Goal: Task Accomplishment & Management: Manage account settings

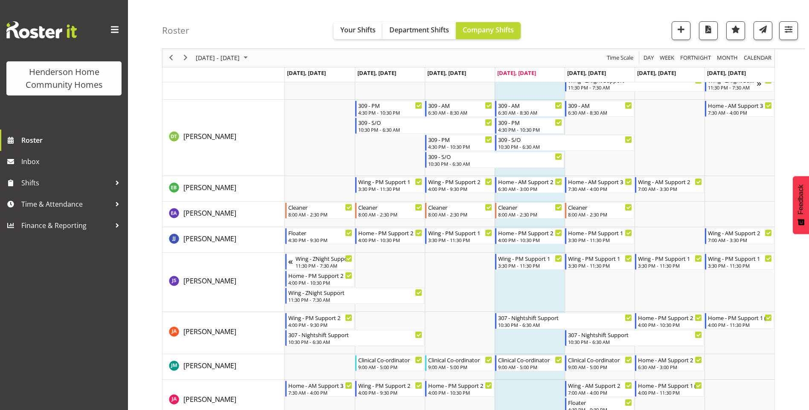
scroll to position [349, 0]
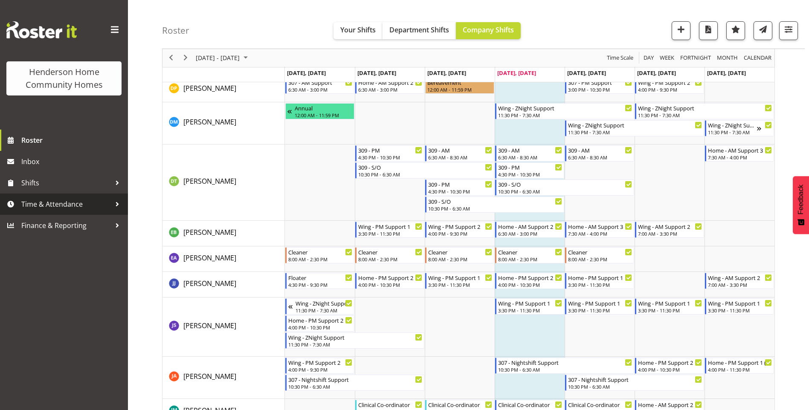
click at [57, 203] on span "Time & Attendance" at bounding box center [66, 204] width 90 height 13
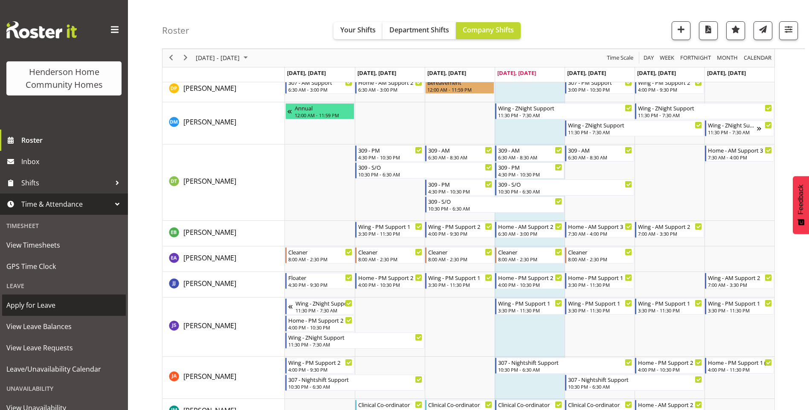
click at [40, 308] on span "Apply for Leave" at bounding box center [63, 305] width 115 height 13
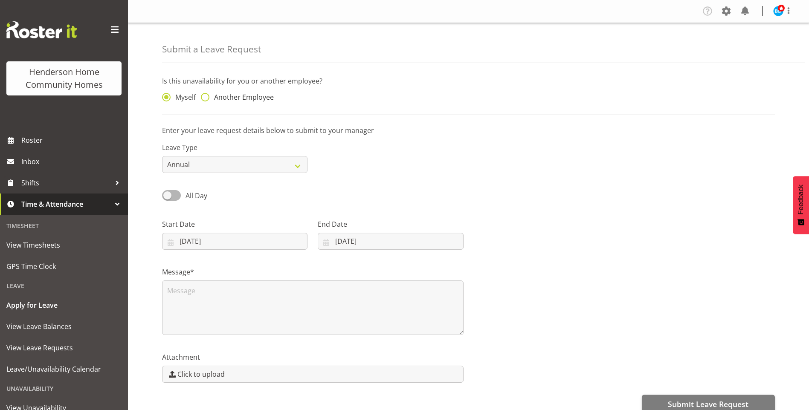
click at [241, 99] on span "Another Employee" at bounding box center [242, 97] width 64 height 9
click at [207, 99] on input "Another Employee" at bounding box center [204, 98] width 6 height 6
radio input "true"
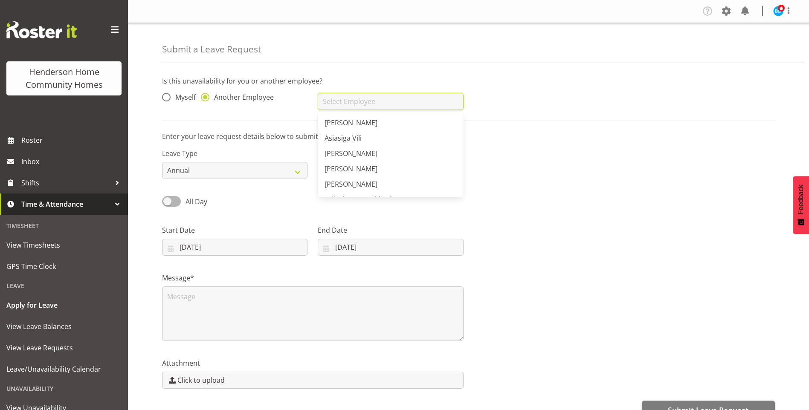
drag, startPoint x: 352, startPoint y: 101, endPoint x: 359, endPoint y: 96, distance: 8.5
click at [353, 100] on input "text" at bounding box center [391, 101] width 146 height 17
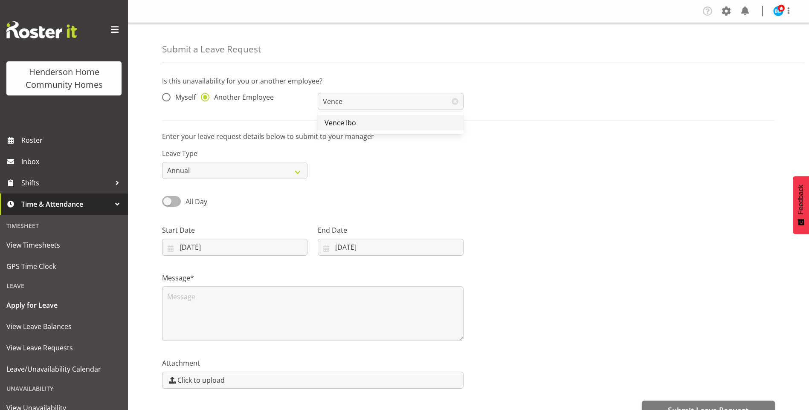
click at [332, 119] on span "Vence Ibo" at bounding box center [341, 122] width 32 height 9
type input "Vence Ibo"
click at [190, 201] on span "All Day" at bounding box center [197, 201] width 22 height 9
click at [168, 201] on input "All Day" at bounding box center [165, 202] width 6 height 6
checkbox input "true"
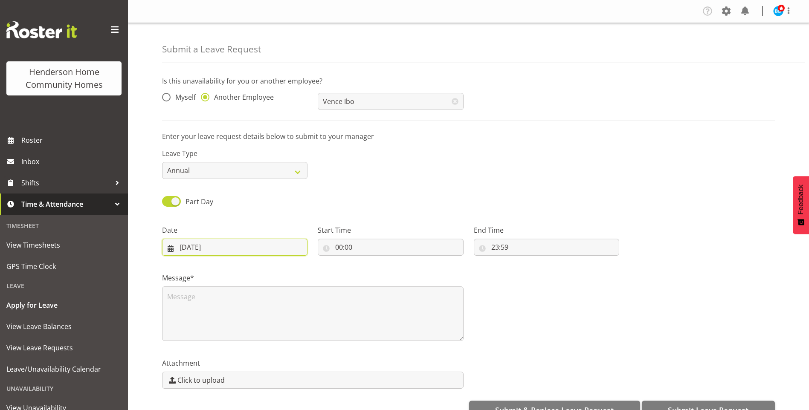
click at [201, 250] on input "21/08/2025" at bounding box center [235, 247] width 146 height 17
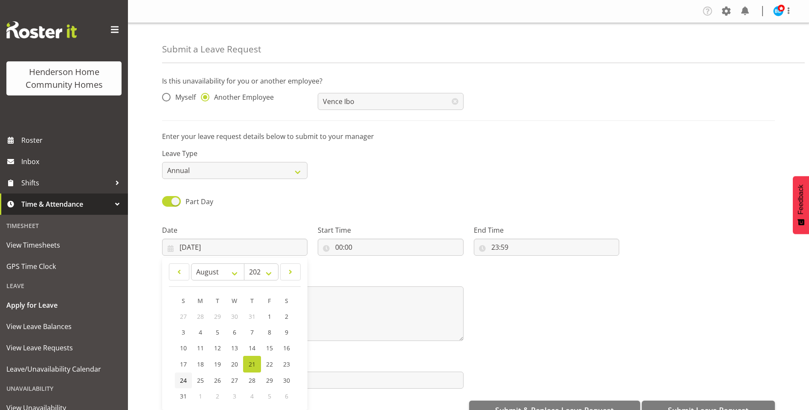
click at [183, 380] on span "24" at bounding box center [183, 381] width 7 height 8
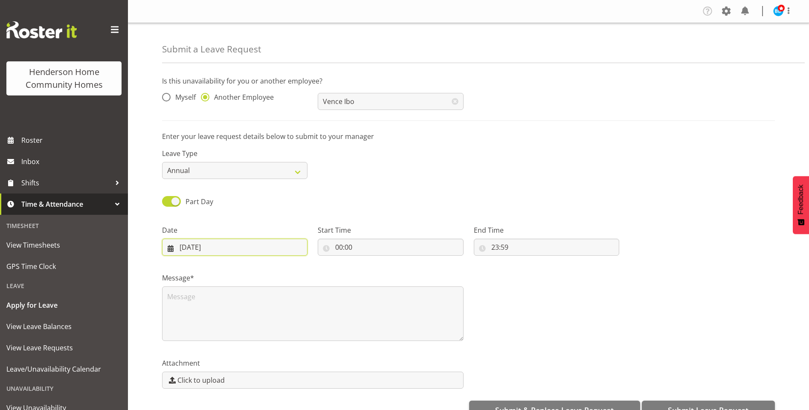
drag, startPoint x: 186, startPoint y: 243, endPoint x: 195, endPoint y: 255, distance: 15.8
click at [186, 242] on input "24/08/2025" at bounding box center [235, 247] width 146 height 17
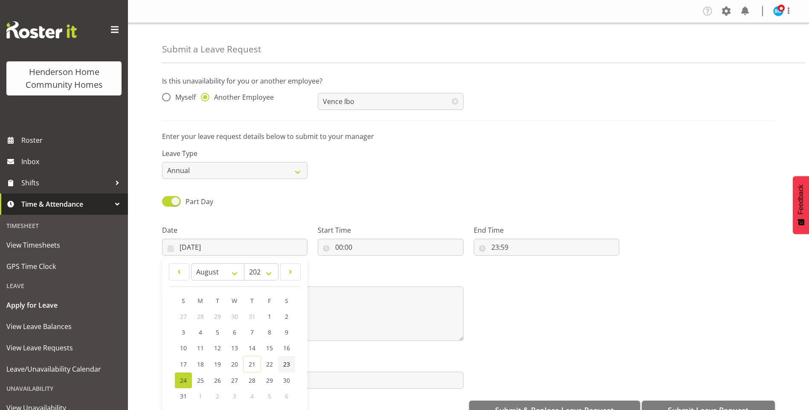
drag, startPoint x: 288, startPoint y: 365, endPoint x: 295, endPoint y: 356, distance: 11.6
click at [289, 364] on span "23" at bounding box center [286, 365] width 7 height 8
type input "23/08/2025"
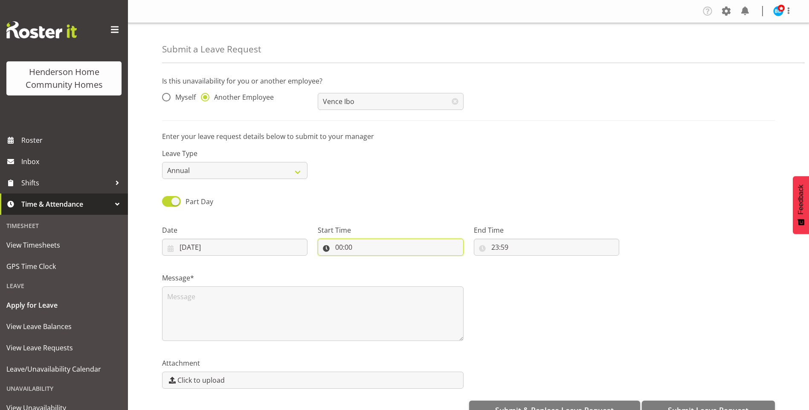
click at [341, 245] on input "00:00" at bounding box center [391, 247] width 146 height 17
click at [374, 271] on select "00 01 02 03 04 05 06 07 08 09 10 11 12 13 14 15 16 17 18 19 20 21 22 23" at bounding box center [376, 269] width 19 height 17
select select "7"
click at [367, 261] on select "00 01 02 03 04 05 06 07 08 09 10 11 12 13 14 15 16 17 18 19 20 21 22 23" at bounding box center [376, 269] width 19 height 17
type input "07:00"
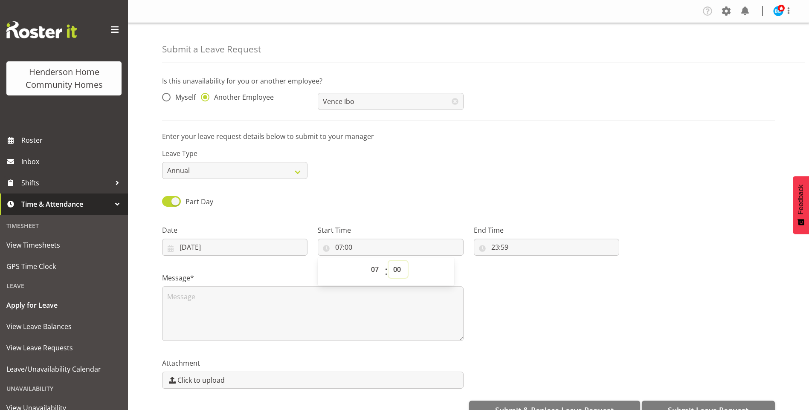
click at [393, 267] on select "00 01 02 03 04 05 06 07 08 09 10 11 12 13 14 15 16 17 18 19 20 21 22 23 24 25 2…" at bounding box center [398, 269] width 19 height 17
select select "30"
click at [389, 261] on select "00 01 02 03 04 05 06 07 08 09 10 11 12 13 14 15 16 17 18 19 20 21 22 23 24 25 2…" at bounding box center [398, 269] width 19 height 17
type input "07:30"
click at [498, 245] on input "23:59" at bounding box center [547, 247] width 146 height 17
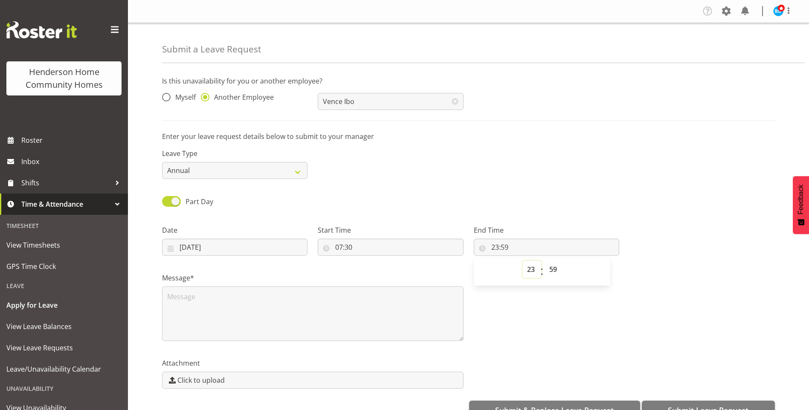
click at [528, 269] on select "00 01 02 03 04 05 06 07 08 09 10 11 12 13 14 15 16 17 18 19 20 21 22 23" at bounding box center [532, 269] width 19 height 17
select select "16"
click at [523, 261] on select "00 01 02 03 04 05 06 07 08 09 10 11 12 13 14 15 16 17 18 19 20 21 22 23" at bounding box center [532, 269] width 19 height 17
type input "16:59"
drag, startPoint x: 553, startPoint y: 270, endPoint x: 559, endPoint y: 260, distance: 11.1
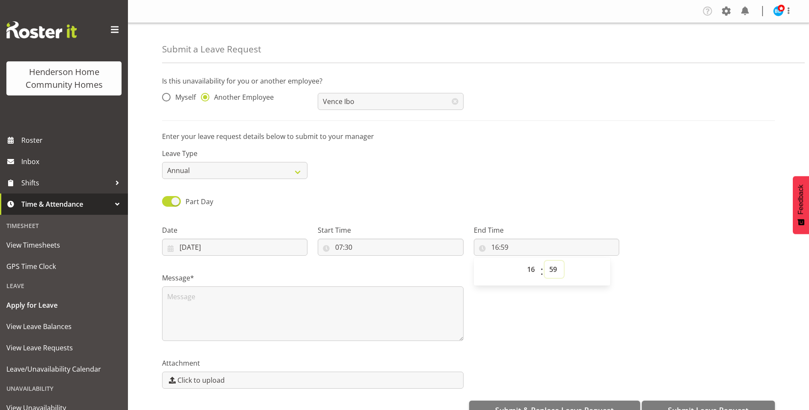
click at [554, 269] on select "00 01 02 03 04 05 06 07 08 09 10 11 12 13 14 15 16 17 18 19 20 21 22 23 24 25 2…" at bounding box center [554, 269] width 19 height 17
select select "0"
click at [545, 261] on select "00 01 02 03 04 05 06 07 08 09 10 11 12 13 14 15 16 17 18 19 20 21 22 23 24 25 2…" at bounding box center [554, 269] width 19 height 17
type input "16:00"
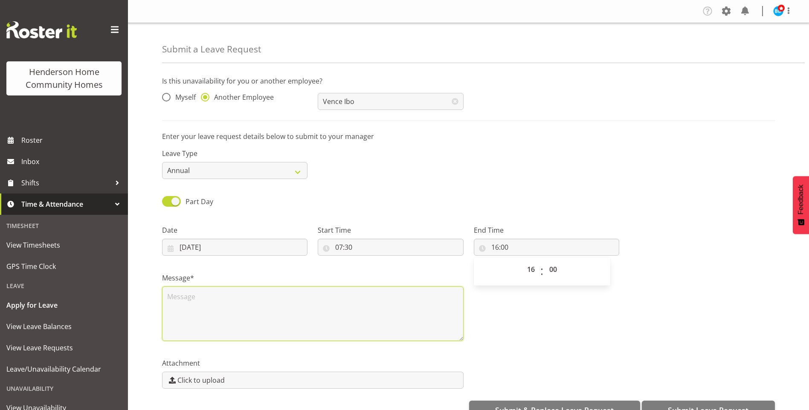
click at [306, 297] on textarea at bounding box center [313, 314] width 302 height 55
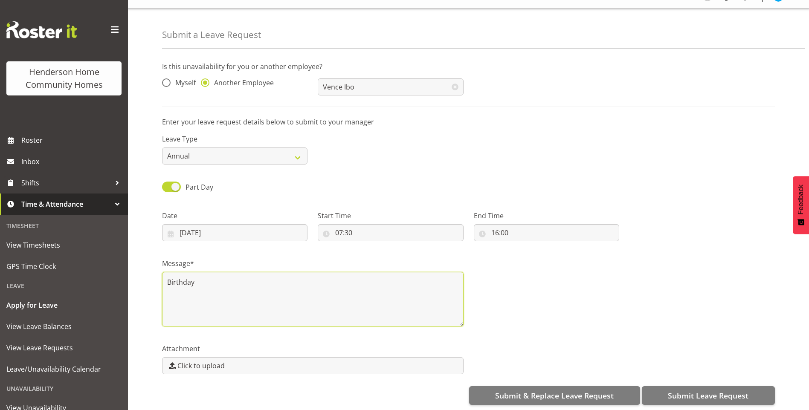
scroll to position [22, 0]
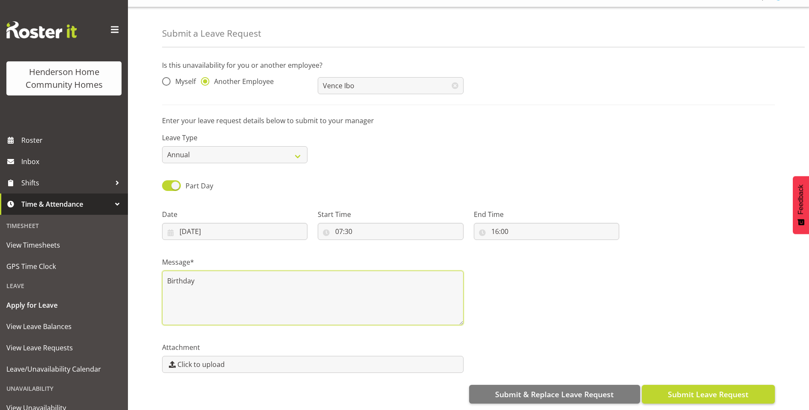
type textarea "Birthday"
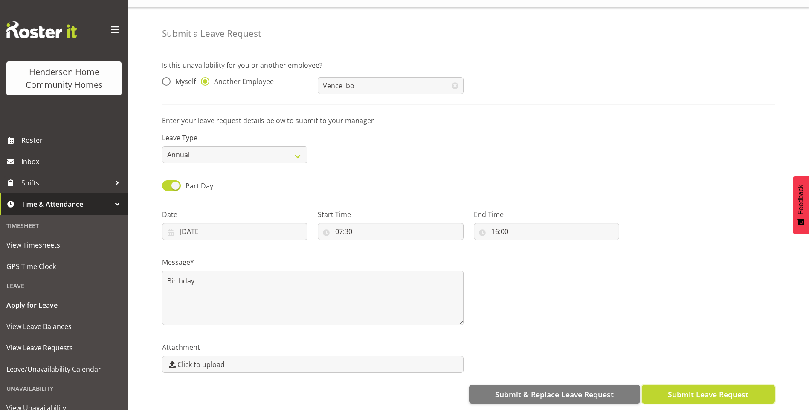
click at [698, 390] on span "Submit Leave Request" at bounding box center [708, 394] width 81 height 11
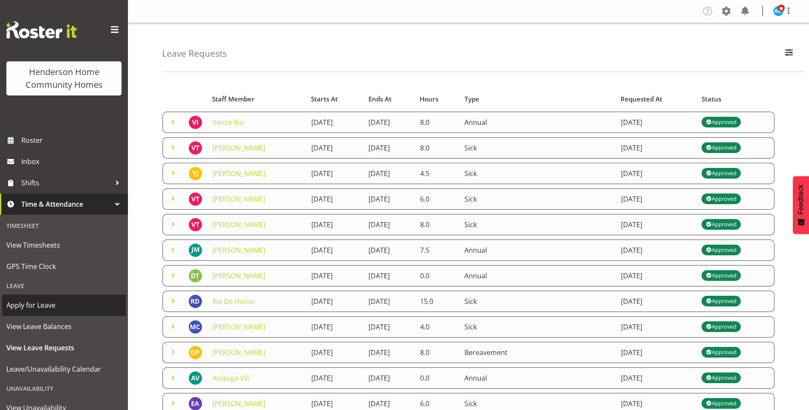
click at [44, 306] on span "Apply for Leave" at bounding box center [63, 305] width 115 height 13
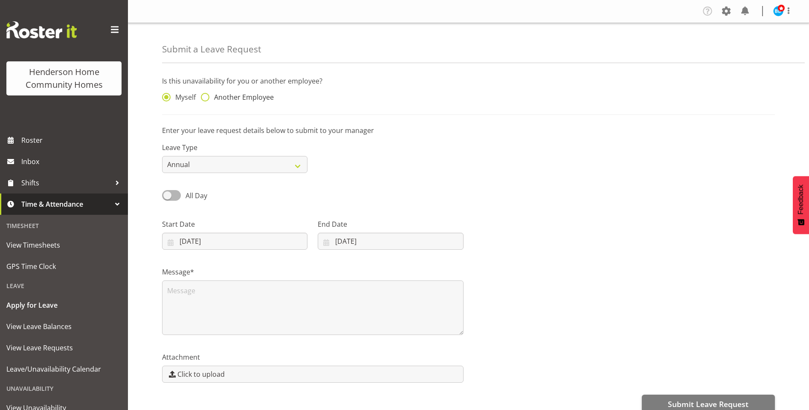
click at [234, 95] on span "Another Employee" at bounding box center [242, 97] width 64 height 9
click at [207, 95] on input "Another Employee" at bounding box center [204, 98] width 6 height 6
radio input "true"
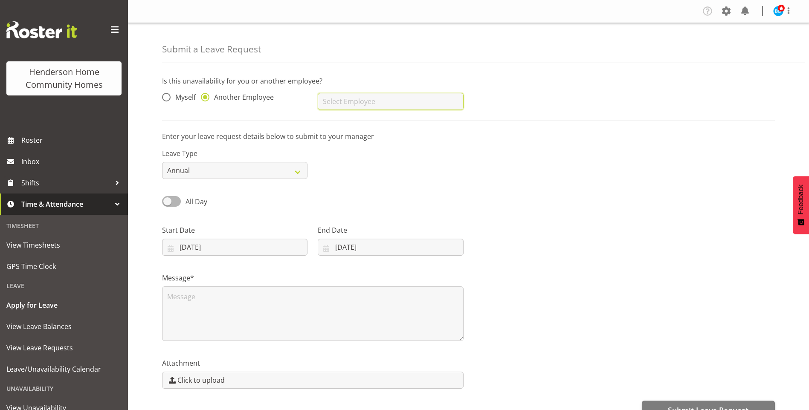
click at [337, 101] on input "text" at bounding box center [391, 101] width 146 height 17
click at [358, 125] on link "Vence Ibo" at bounding box center [391, 122] width 146 height 15
type input "Vence Ibo"
click at [213, 199] on div "All Day" at bounding box center [235, 202] width 146 height 12
click at [196, 207] on label "All Day" at bounding box center [184, 201] width 45 height 11
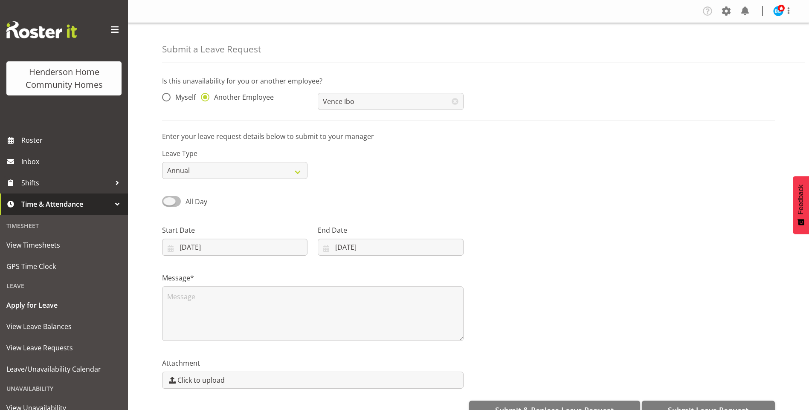
click at [168, 204] on input "All Day" at bounding box center [165, 202] width 6 height 6
checkbox input "true"
drag, startPoint x: 219, startPoint y: 250, endPoint x: 223, endPoint y: 273, distance: 23.0
click at [219, 250] on input "21/08/2025" at bounding box center [235, 247] width 146 height 17
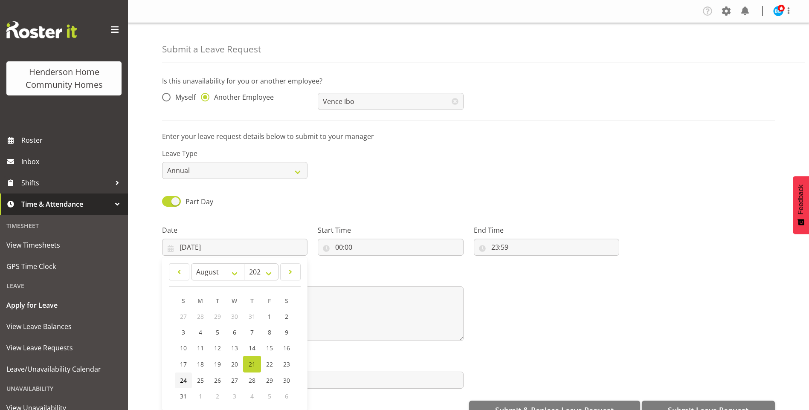
click at [183, 381] on span "24" at bounding box center [183, 381] width 7 height 8
type input "24/08/2025"
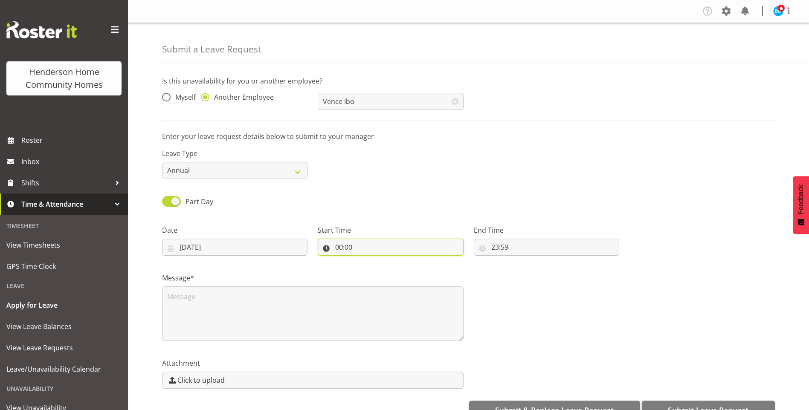
click at [343, 245] on input "00:00" at bounding box center [391, 247] width 146 height 17
click at [377, 270] on select "00 01 02 03 04 05 06 07 08 09 10 11 12 13 14 15 16 17 18 19 20 21 22 23" at bounding box center [376, 269] width 19 height 17
select select "7"
click at [367, 261] on select "00 01 02 03 04 05 06 07 08 09 10 11 12 13 14 15 16 17 18 19 20 21 22 23" at bounding box center [376, 269] width 19 height 17
type input "07:00"
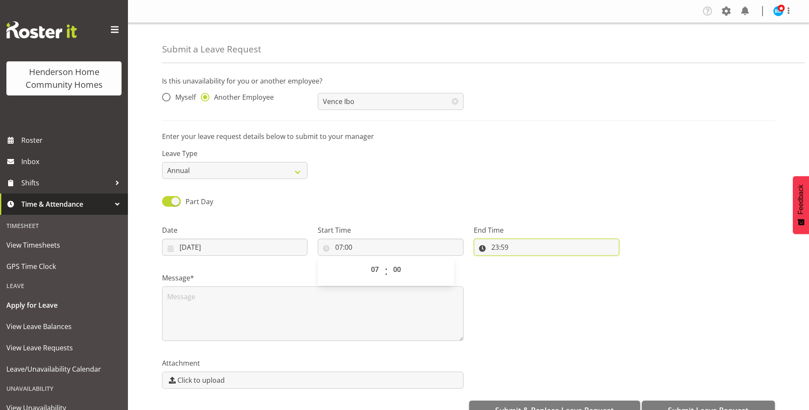
click at [493, 247] on input "23:59" at bounding box center [547, 247] width 146 height 17
click at [527, 266] on select "00 01 02 03 04 05 06 07 08 09 10 11 12 13 14 15 16 17 18 19 20 21 22 23" at bounding box center [532, 269] width 19 height 17
select select "15"
click at [523, 261] on select "00 01 02 03 04 05 06 07 08 09 10 11 12 13 14 15 16 17 18 19 20 21 22 23" at bounding box center [532, 269] width 19 height 17
type input "15:59"
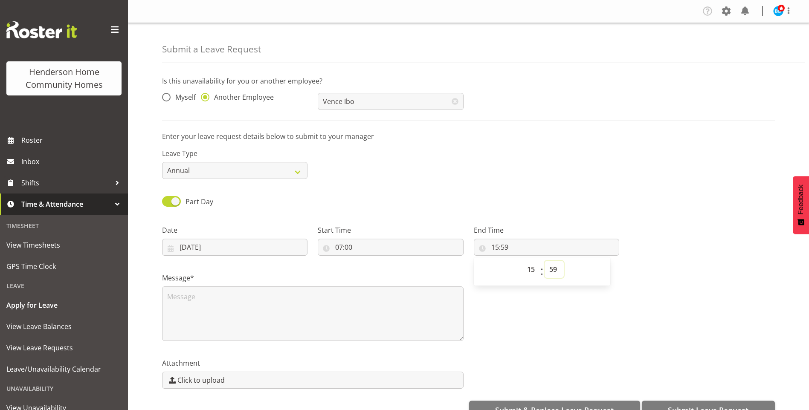
click at [553, 271] on select "00 01 02 03 04 05 06 07 08 09 10 11 12 13 14 15 16 17 18 19 20 21 22 23 24 25 2…" at bounding box center [554, 269] width 19 height 17
select select "30"
click at [545, 261] on select "00 01 02 03 04 05 06 07 08 09 10 11 12 13 14 15 16 17 18 19 20 21 22 23 24 25 2…" at bounding box center [554, 269] width 19 height 17
type input "15:30"
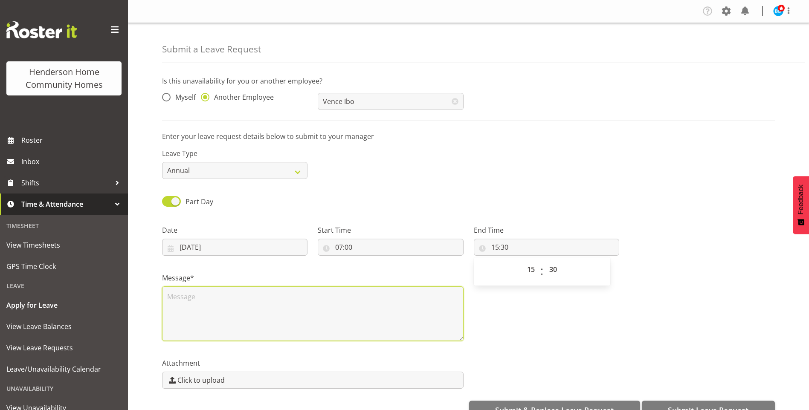
click at [238, 307] on textarea at bounding box center [313, 314] width 302 height 55
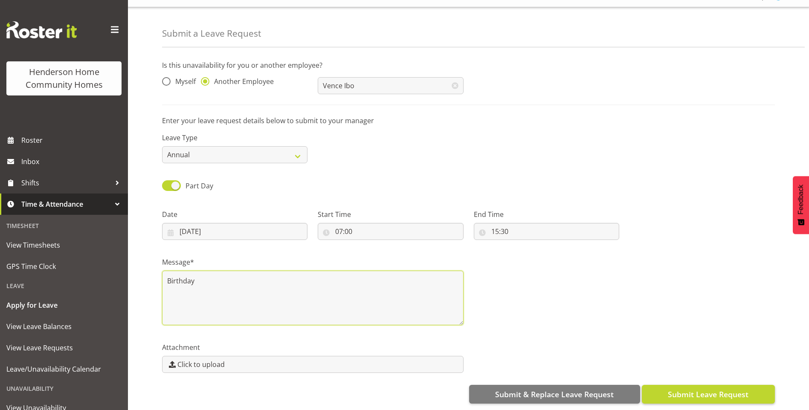
type textarea "Birthday"
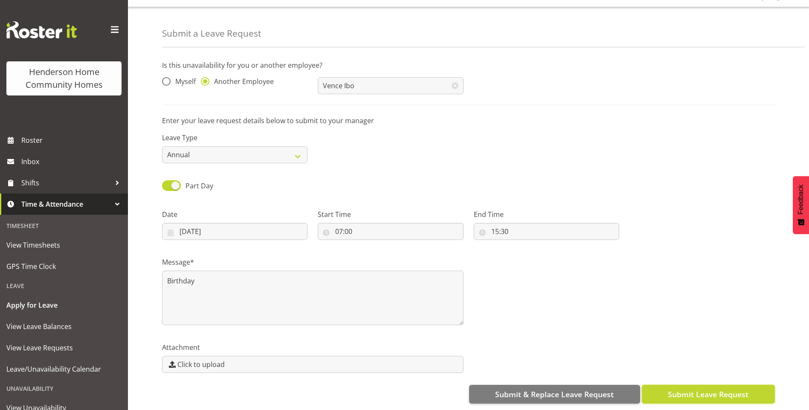
click at [708, 389] on span "Submit Leave Request" at bounding box center [708, 394] width 81 height 11
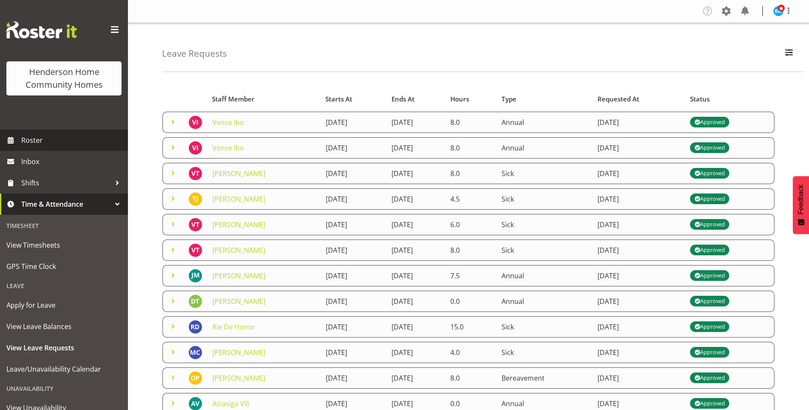
click at [32, 139] on span "Roster" at bounding box center [72, 140] width 102 height 13
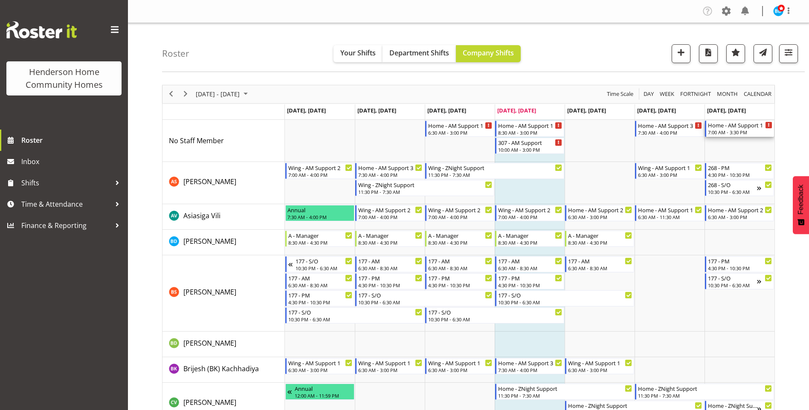
click at [733, 129] on div "Home - AM Support 1" at bounding box center [740, 125] width 64 height 9
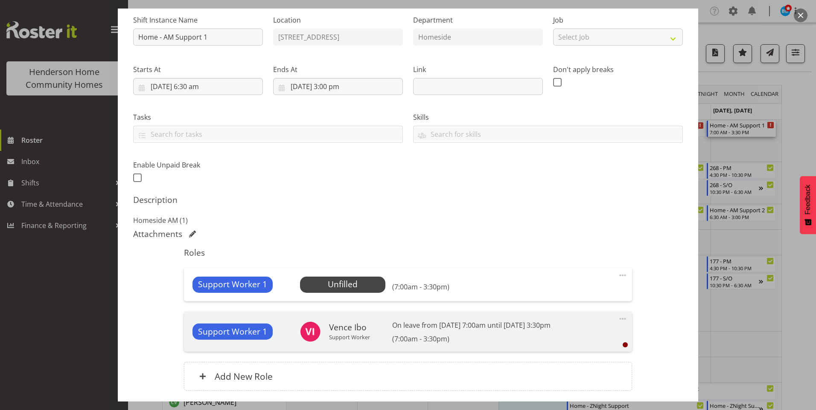
scroll to position [85, 0]
click at [361, 288] on span "Select Employee" at bounding box center [343, 284] width 64 height 12
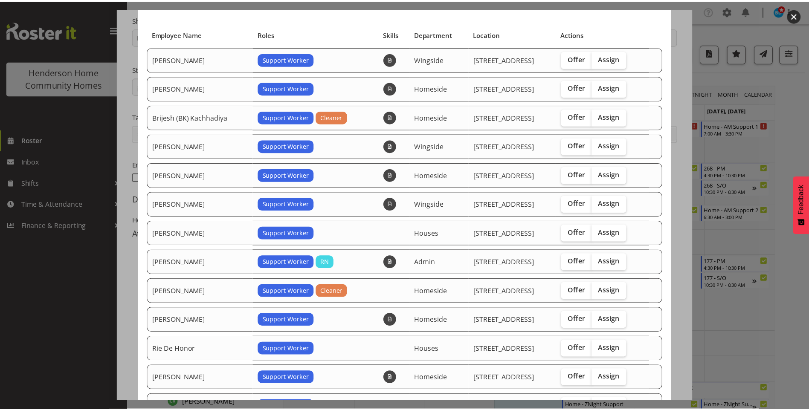
scroll to position [120, 0]
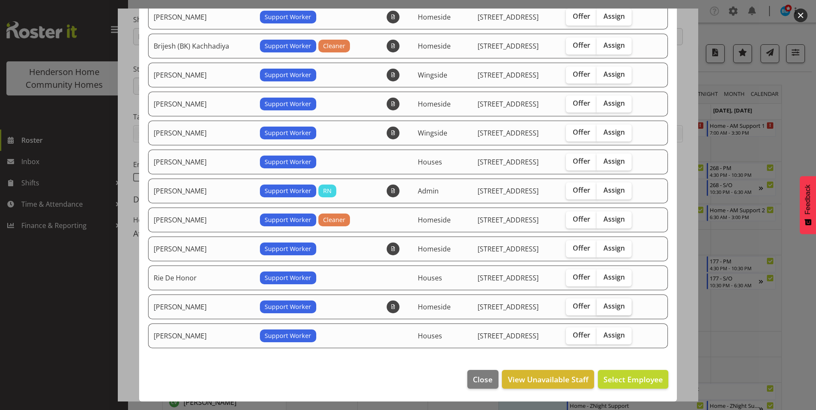
click at [611, 309] on span "Assign" at bounding box center [613, 306] width 21 height 9
click at [602, 309] on input "Assign" at bounding box center [600, 307] width 6 height 6
checkbox input "true"
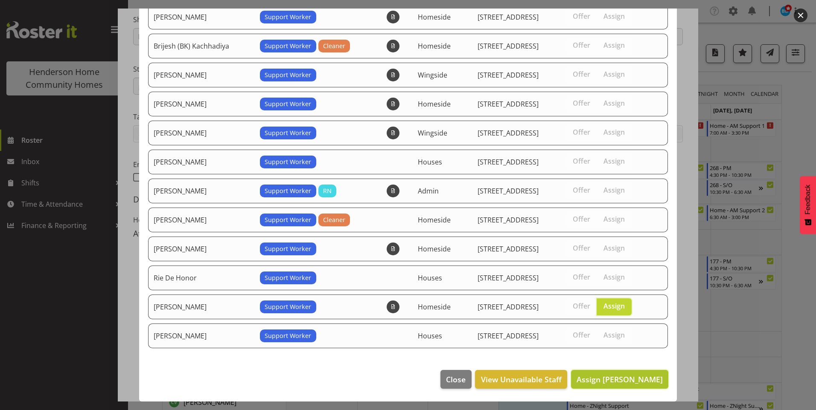
click at [643, 378] on span "Assign Vanessa Thornley" at bounding box center [619, 380] width 86 height 10
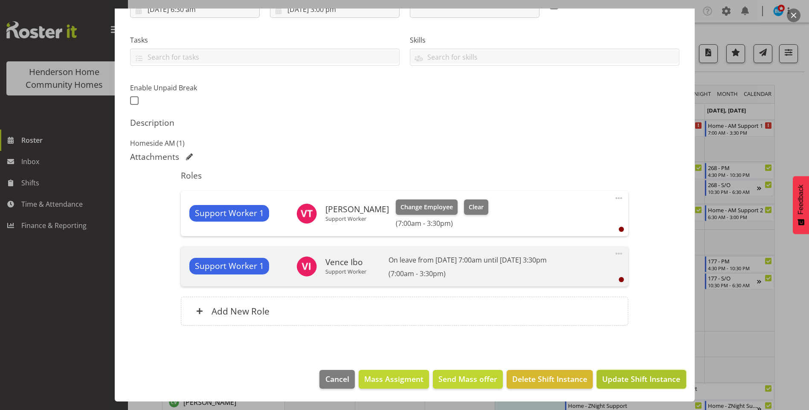
click at [652, 379] on span "Update Shift Instance" at bounding box center [642, 379] width 78 height 11
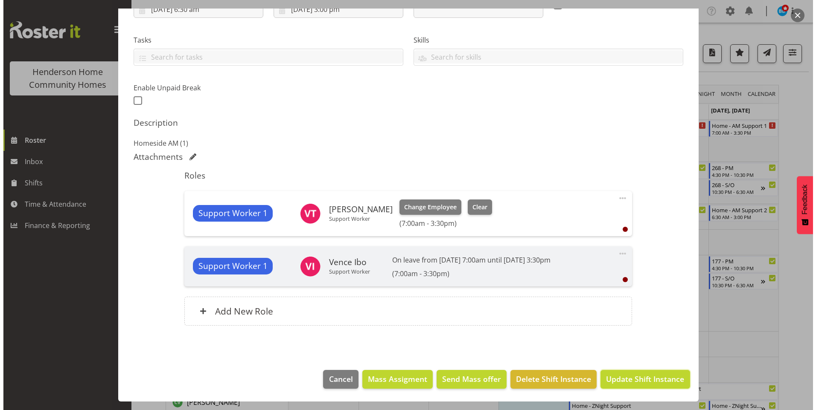
scroll to position [128, 0]
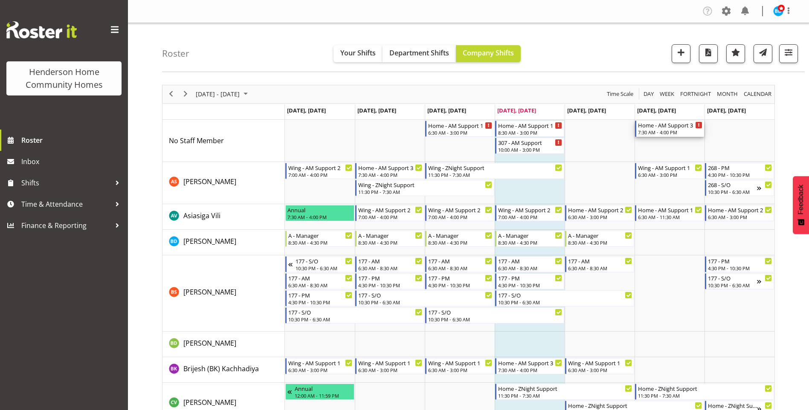
click at [679, 131] on div "7:30 AM - 4:00 PM" at bounding box center [670, 132] width 64 height 7
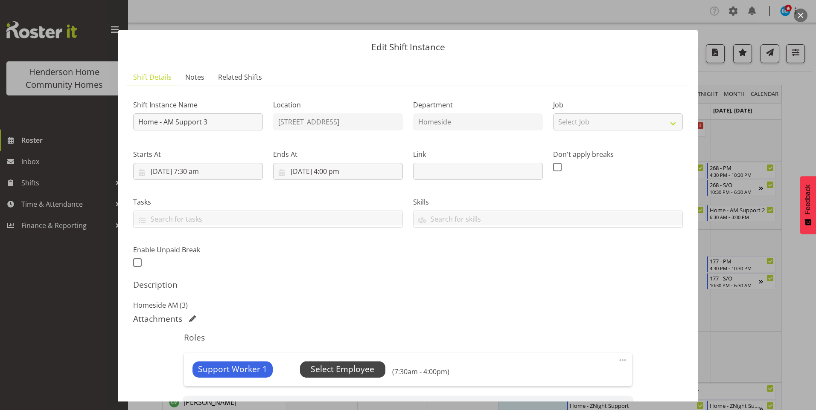
click at [333, 363] on span "Select Employee" at bounding box center [342, 370] width 85 height 16
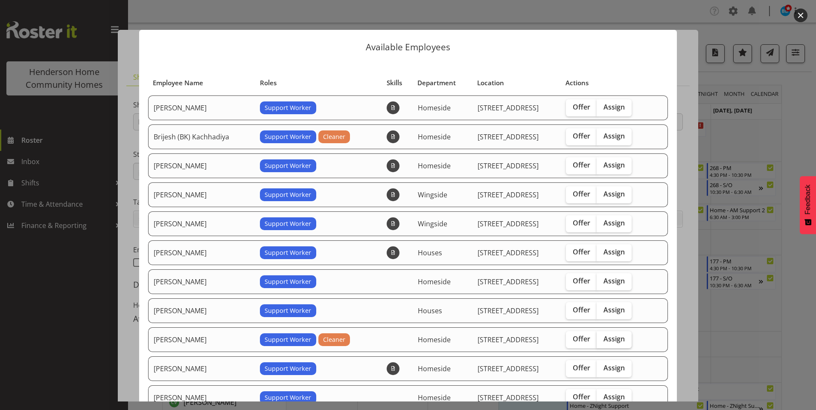
click at [621, 341] on label "Assign" at bounding box center [614, 340] width 35 height 17
click at [602, 341] on input "Assign" at bounding box center [600, 340] width 6 height 6
checkbox input "true"
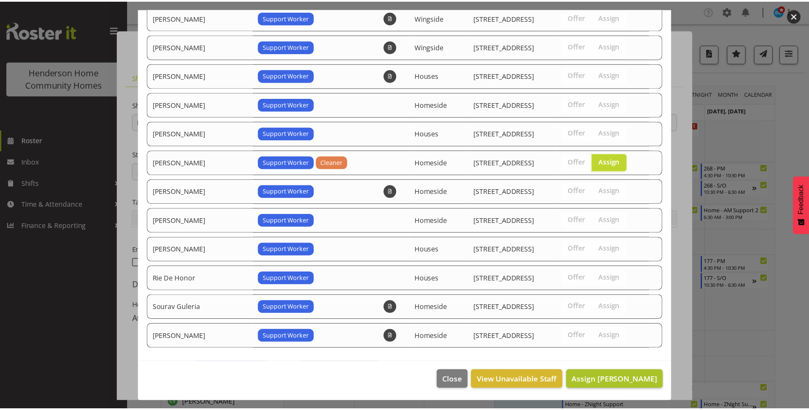
scroll to position [178, 0]
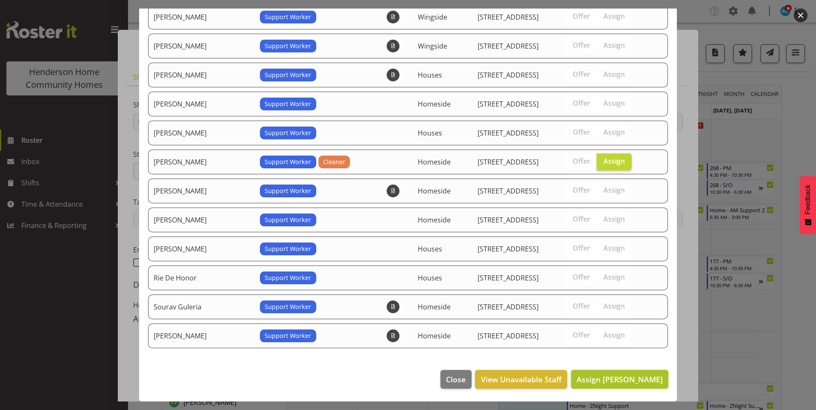
click at [642, 380] on span "Assign Julius Antonio" at bounding box center [619, 380] width 86 height 10
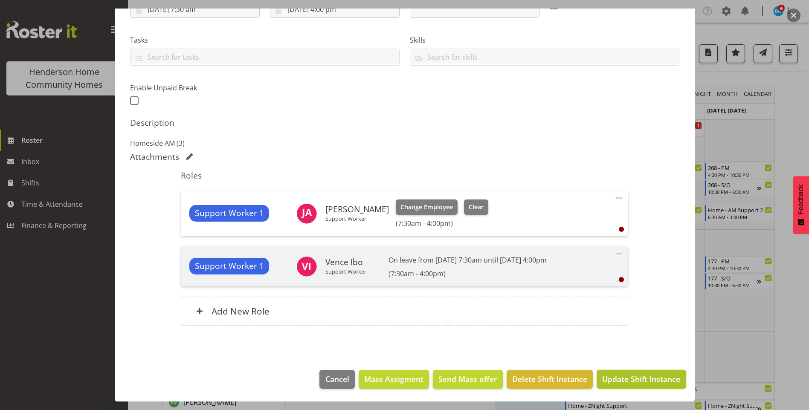
click at [652, 384] on span "Update Shift Instance" at bounding box center [642, 379] width 78 height 11
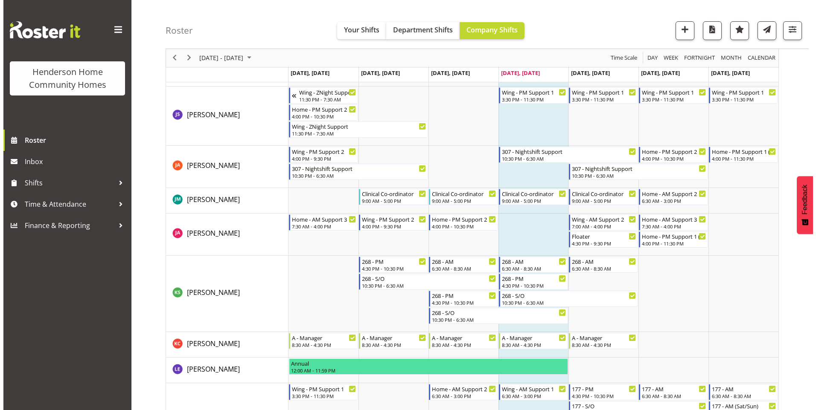
scroll to position [597, 0]
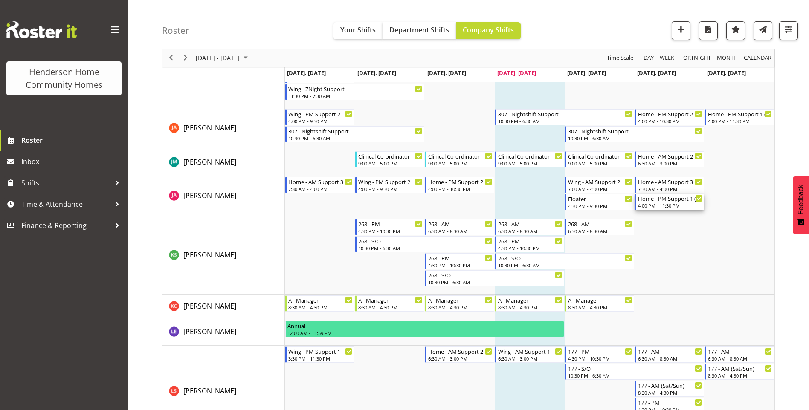
click at [675, 206] on div "4:00 PM - 11:30 PM" at bounding box center [670, 205] width 64 height 7
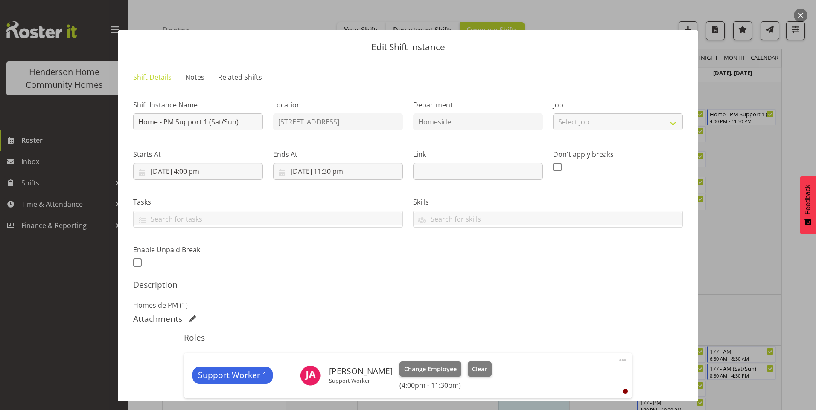
click at [620, 359] on span at bounding box center [622, 360] width 10 height 10
click at [555, 374] on link "Edit" at bounding box center [587, 379] width 82 height 15
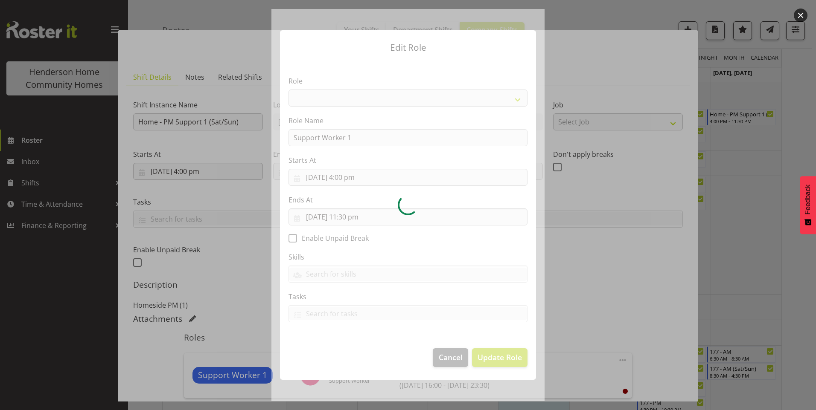
select select "1214"
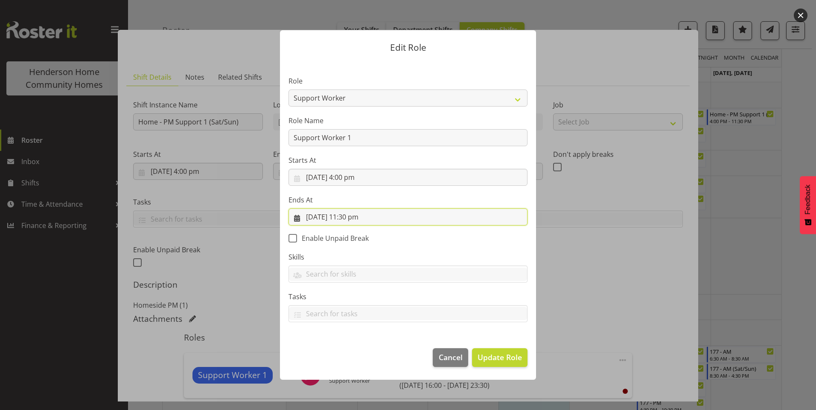
click at [351, 219] on input "23/08/2025, 11:30 pm" at bounding box center [407, 217] width 239 height 17
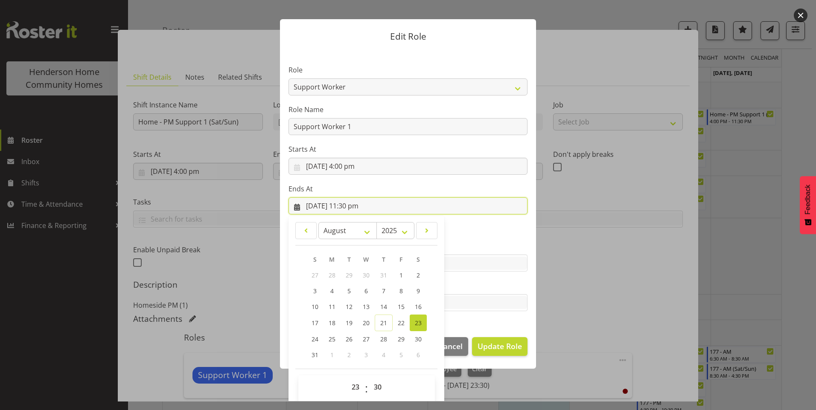
scroll to position [19, 0]
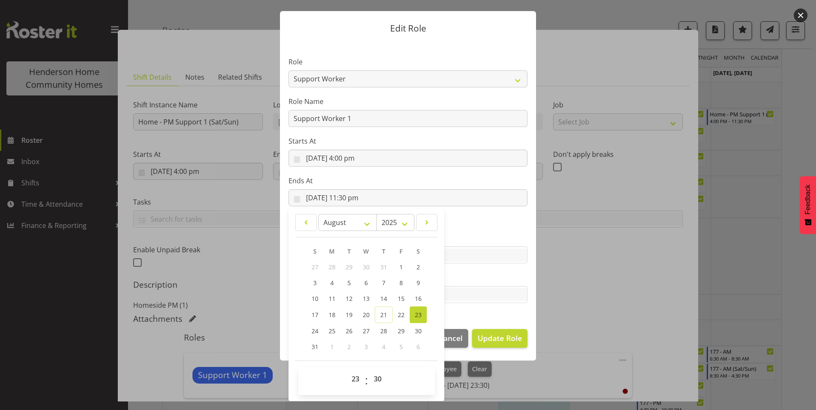
click at [351, 387] on span "00 01 02 03 04 05 06 07 08 09 10 11 12 13 14 15 16 17 18 19 20 21 22 23" at bounding box center [356, 381] width 19 height 21
click at [352, 378] on select "00 01 02 03 04 05 06 07 08 09 10 11 12 13 14 15 16 17 18 19 20 21 22 23" at bounding box center [356, 379] width 19 height 17
select select "22"
click at [347, 371] on select "00 01 02 03 04 05 06 07 08 09 10 11 12 13 14 15 16 17 18 19 20 21 22 23" at bounding box center [356, 379] width 19 height 17
type input "23/08/2025, 10:30 pm"
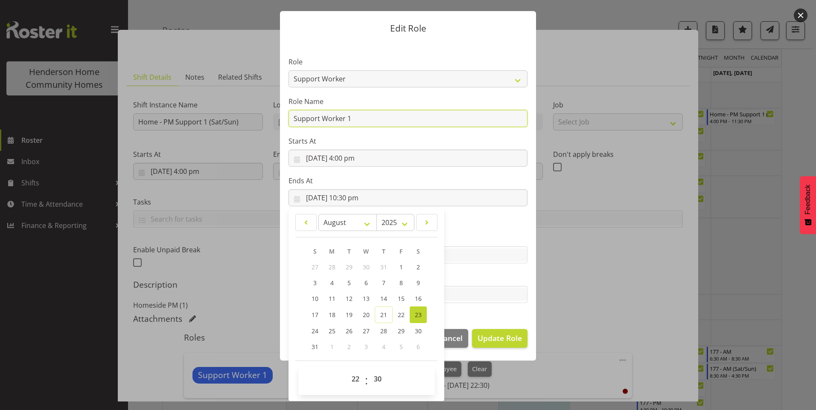
click at [350, 119] on input "Support Worker 1" at bounding box center [407, 118] width 239 height 17
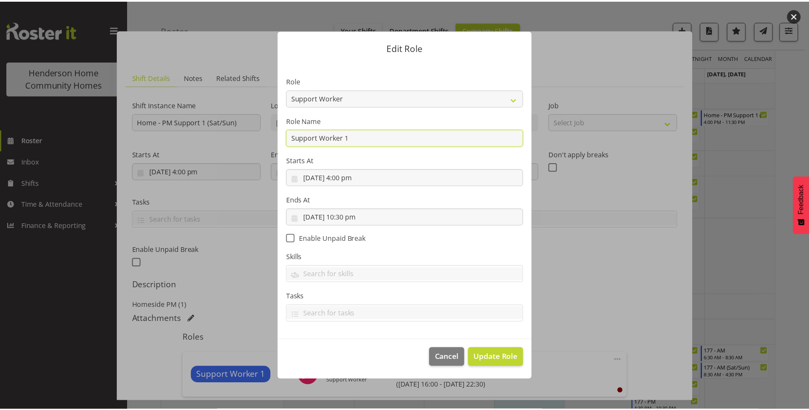
scroll to position [0, 0]
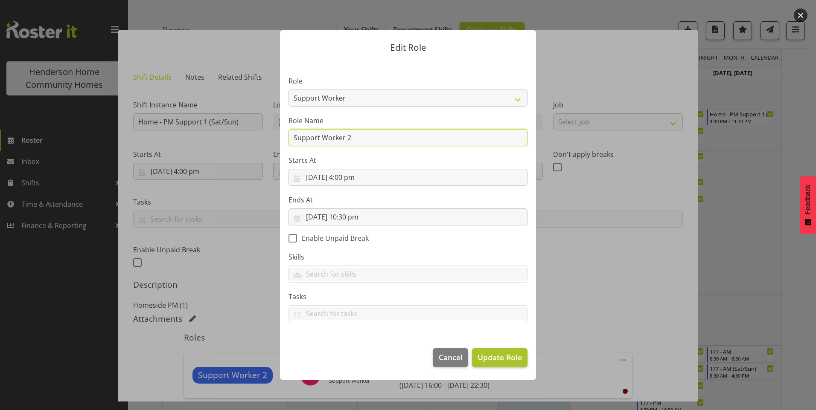
type input "Support Worker 2"
click at [507, 360] on span "Update Role" at bounding box center [499, 357] width 44 height 11
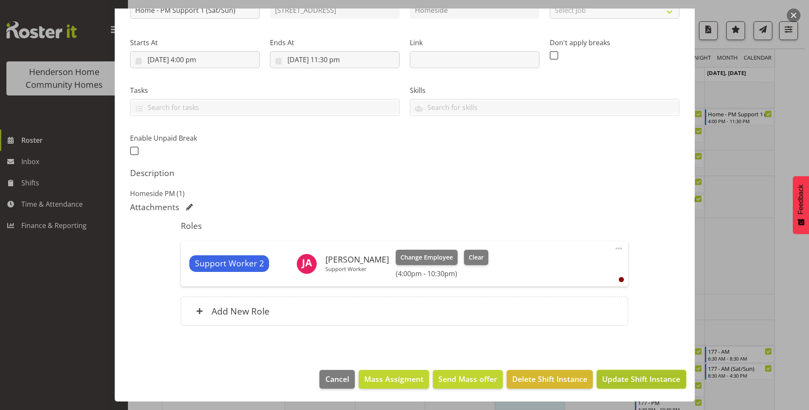
click at [643, 380] on span "Update Shift Instance" at bounding box center [642, 379] width 78 height 11
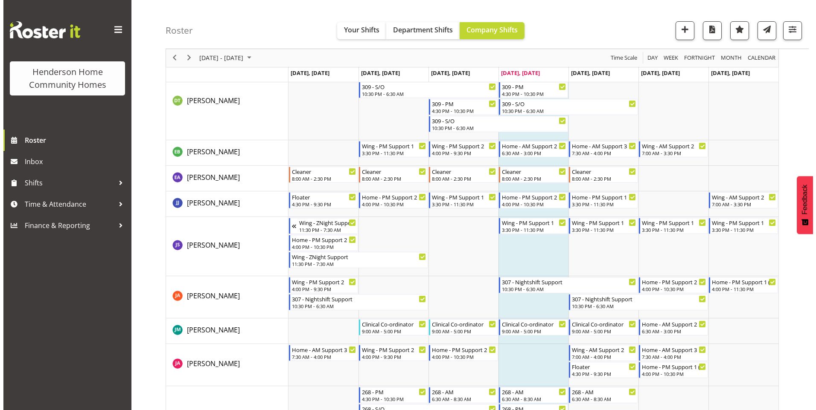
scroll to position [597, 0]
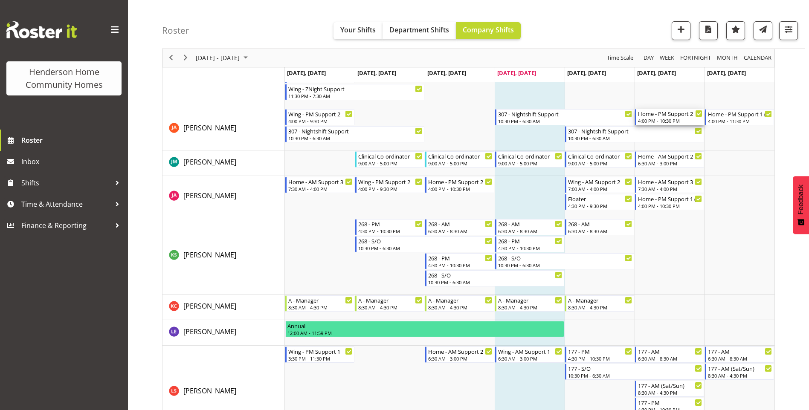
click at [672, 118] on div "Home - PM Support 2 4:00 PM - 10:30 PM" at bounding box center [670, 117] width 64 height 16
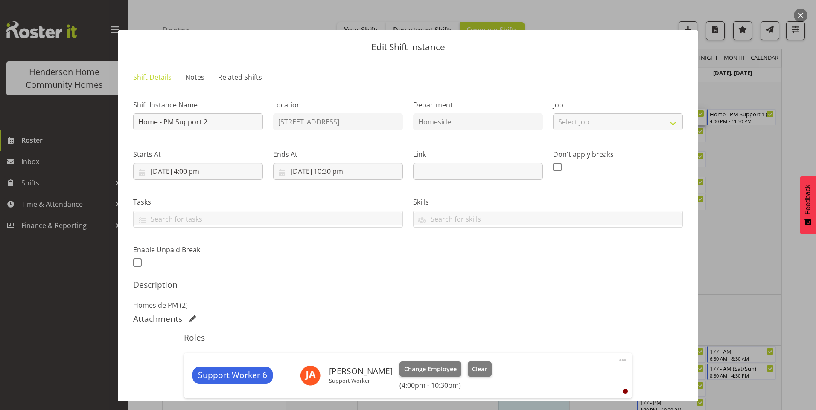
click at [617, 361] on span at bounding box center [622, 360] width 10 height 10
click at [552, 376] on link "Edit" at bounding box center [587, 379] width 82 height 15
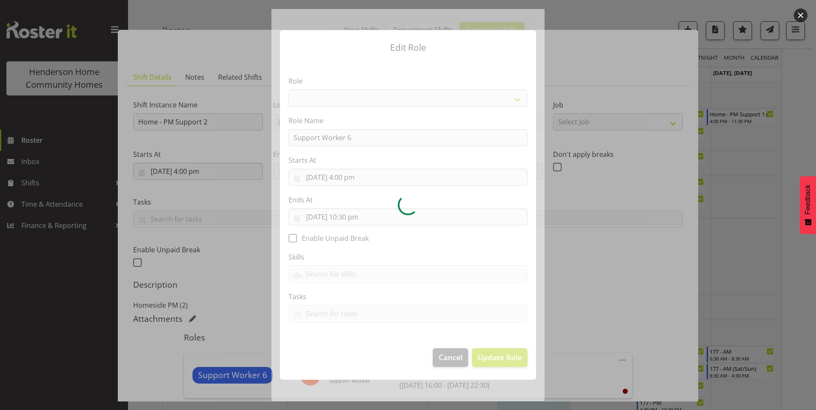
select select "1214"
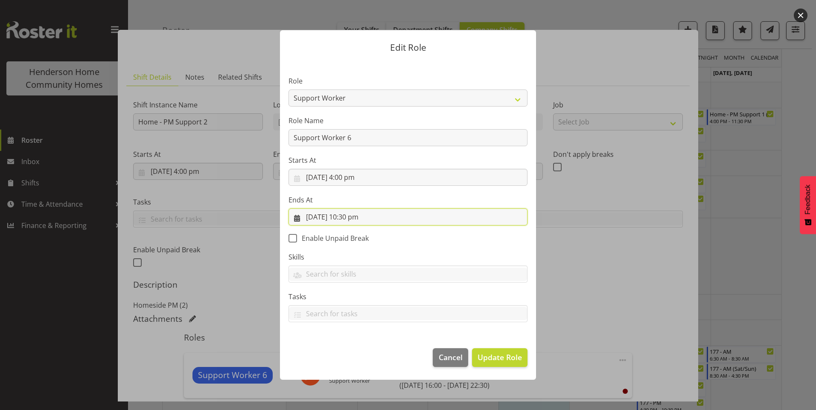
click at [349, 218] on input "23/08/2025, 10:30 pm" at bounding box center [407, 217] width 239 height 17
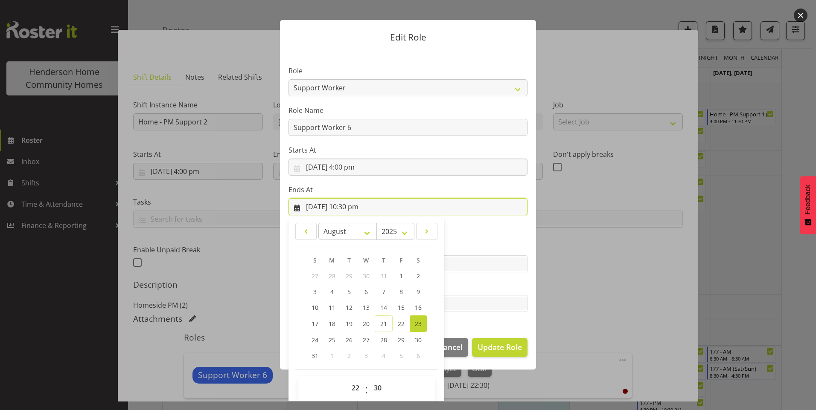
scroll to position [19, 0]
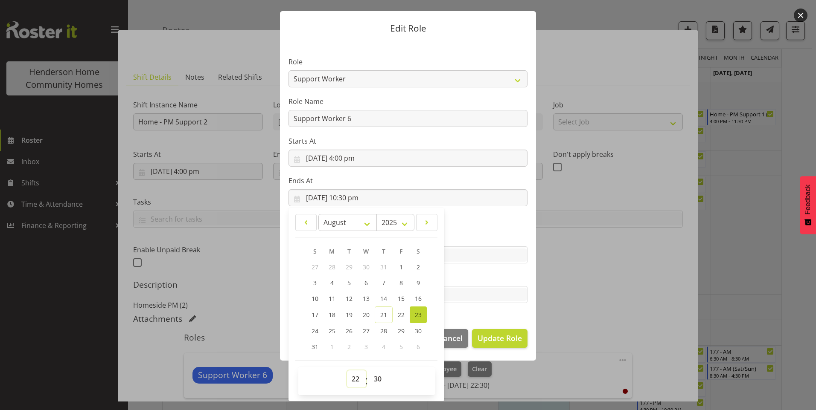
click at [354, 380] on select "00 01 02 03 04 05 06 07 08 09 10 11 12 13 14 15 16 17 18 19 20 21 22 23" at bounding box center [356, 379] width 19 height 17
select select "23"
click at [347, 371] on select "00 01 02 03 04 05 06 07 08 09 10 11 12 13 14 15 16 17 18 19 20 21 22 23" at bounding box center [356, 379] width 19 height 17
type input "23/08/2025, 11:30 pm"
drag, startPoint x: 349, startPoint y: 121, endPoint x: 191, endPoint y: 121, distance: 158.3
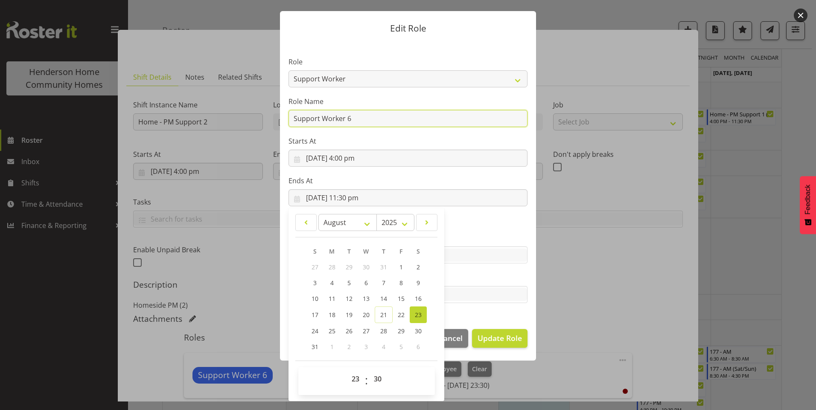
click at [191, 121] on div "Edit Role Role Cleaner Maintenance Manager RN Support Worker Role Name Support …" at bounding box center [408, 205] width 816 height 410
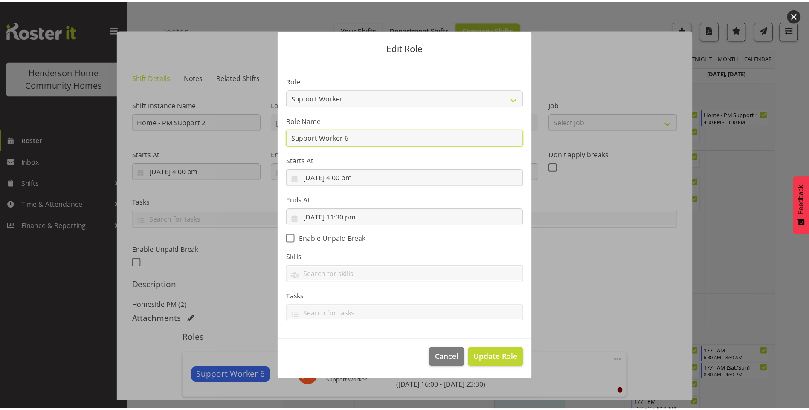
scroll to position [0, 0]
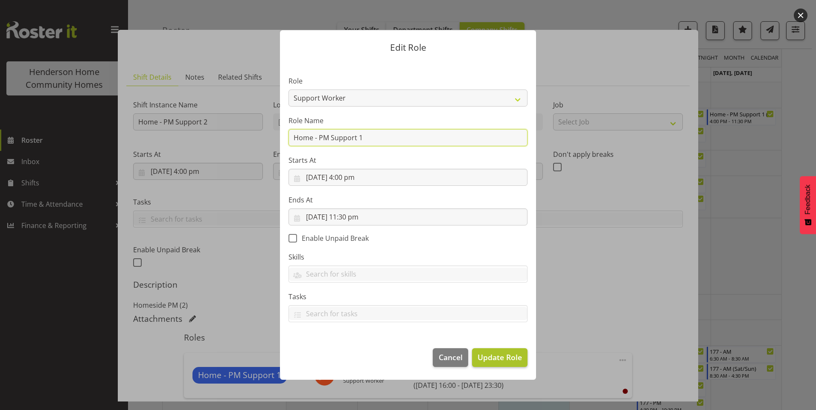
type input "Home - PM Support 1"
click at [498, 360] on span "Update Role" at bounding box center [499, 357] width 44 height 11
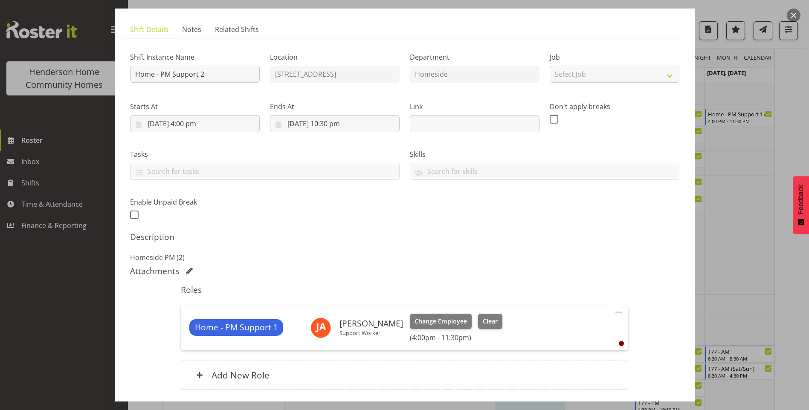
scroll to position [85, 0]
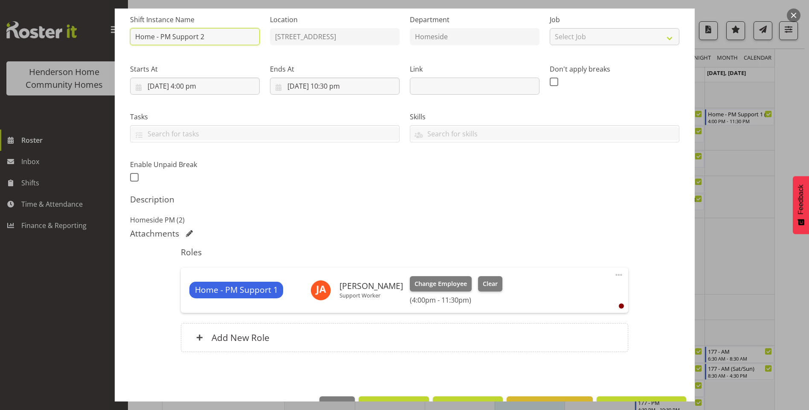
click at [200, 35] on input "Home - PM Support 2" at bounding box center [195, 36] width 130 height 17
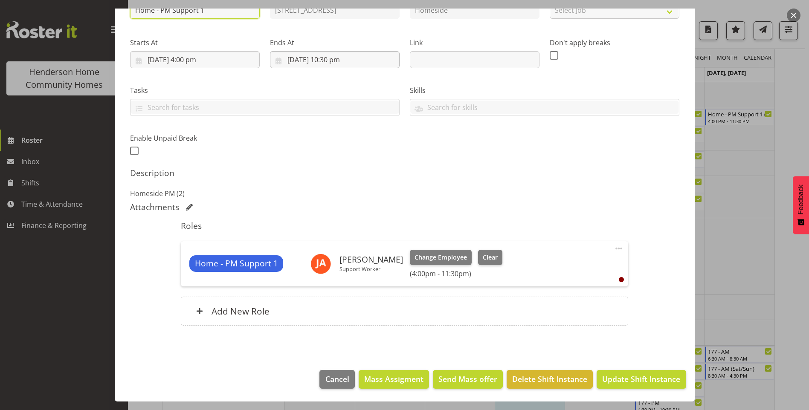
type input "Home - PM Support 1"
click at [338, 58] on input "23/08/2025, 10:30 pm" at bounding box center [335, 59] width 130 height 17
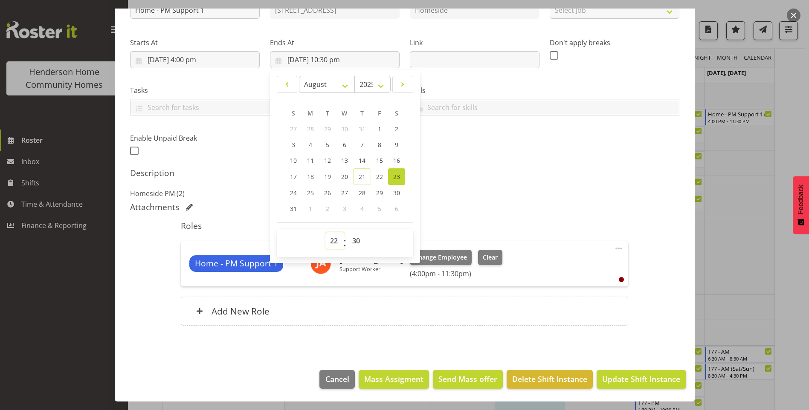
click at [334, 242] on select "00 01 02 03 04 05 06 07 08 09 10 11 12 13 14 15 16 17 18 19 20 21 22 23" at bounding box center [335, 241] width 19 height 17
select select "23"
click at [326, 233] on select "00 01 02 03 04 05 06 07 08 09 10 11 12 13 14 15 16 17 18 19 20 21 22 23" at bounding box center [335, 241] width 19 height 17
type input "23/08/2025, 11:30 pm"
click at [626, 377] on span "Update Shift Instance" at bounding box center [642, 379] width 78 height 11
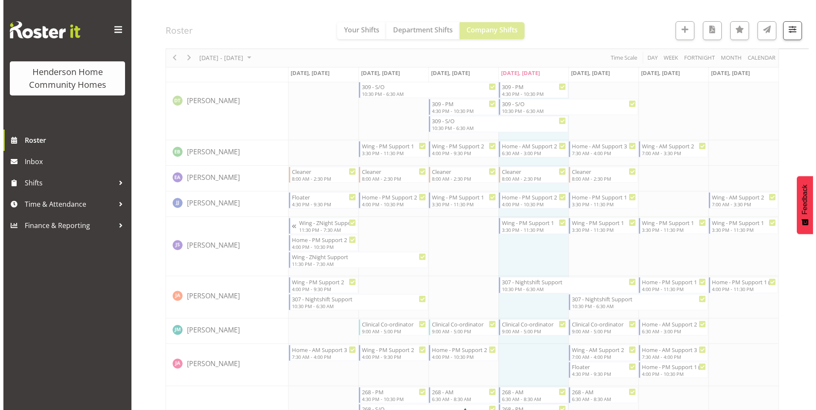
scroll to position [597, 0]
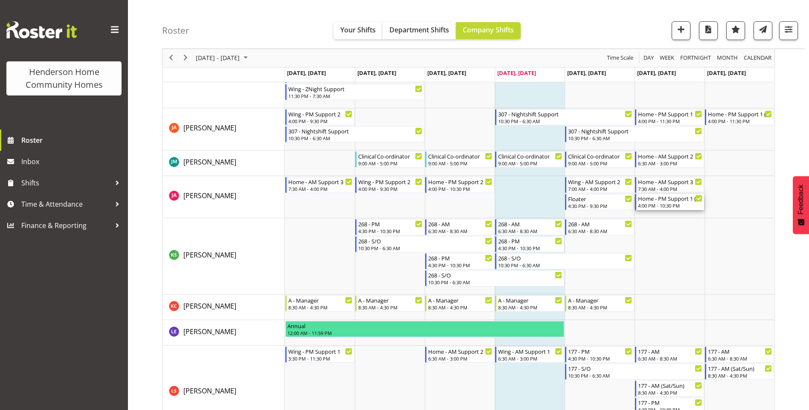
click at [662, 205] on div "4:00 PM - 10:30 PM" at bounding box center [670, 205] width 64 height 7
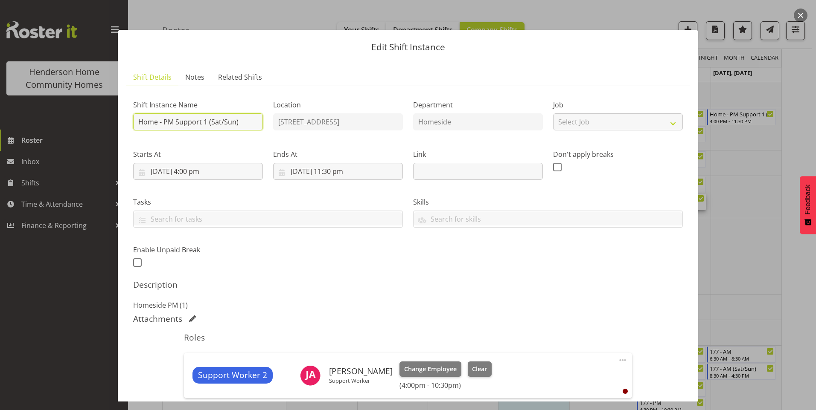
drag, startPoint x: 205, startPoint y: 124, endPoint x: 228, endPoint y: 115, distance: 24.6
click at [205, 123] on input "Home - PM Support 1 (Sat/Sun)" at bounding box center [198, 122] width 130 height 17
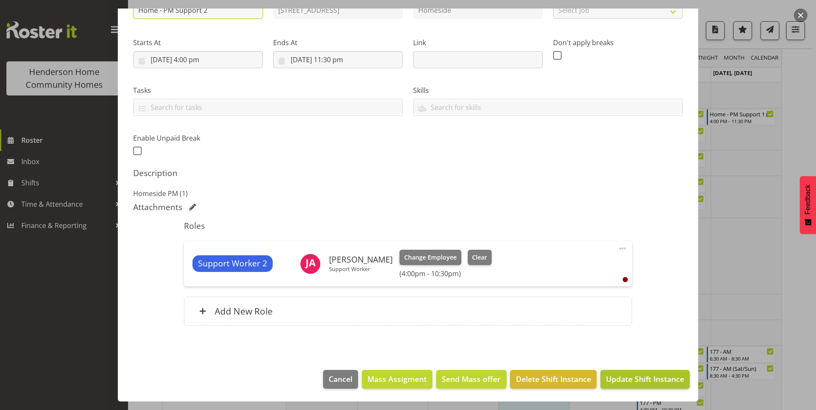
type input "Home - PM Support 2"
click at [619, 378] on span "Update Shift Instance" at bounding box center [645, 379] width 78 height 11
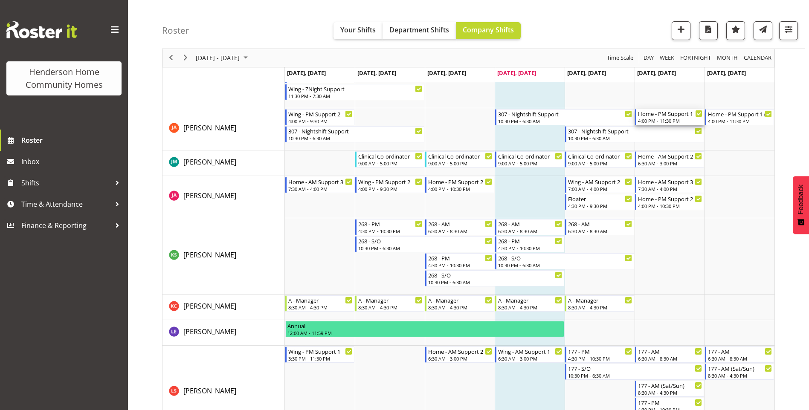
click at [669, 119] on div "4:00 PM - 11:30 PM" at bounding box center [670, 120] width 64 height 7
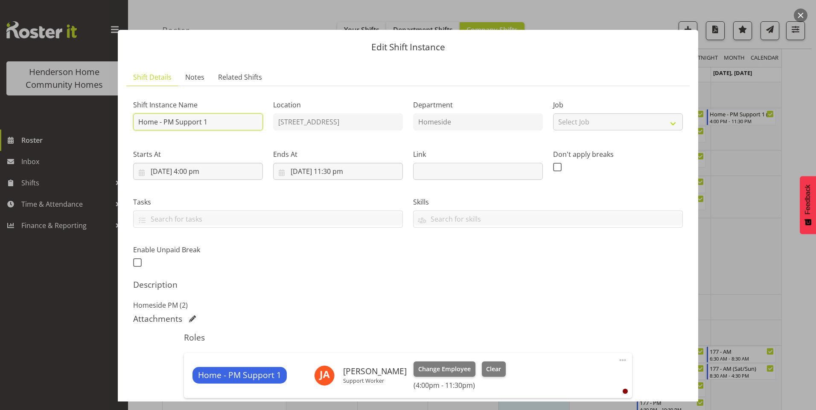
click at [216, 125] on input "Home - PM Support 1" at bounding box center [198, 122] width 130 height 17
type input "Home - PM Support 1 (Sat/Sun)"
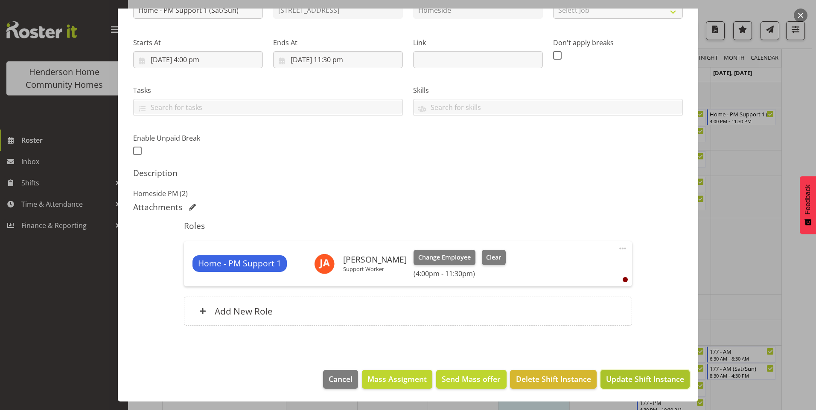
click at [639, 386] on button "Update Shift Instance" at bounding box center [644, 379] width 89 height 19
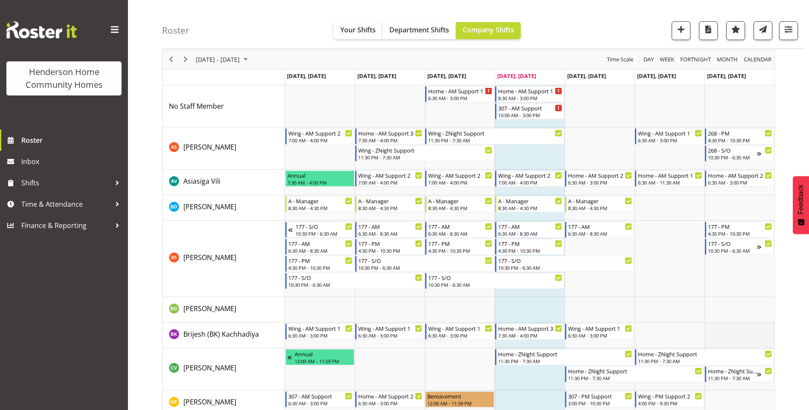
scroll to position [0, 0]
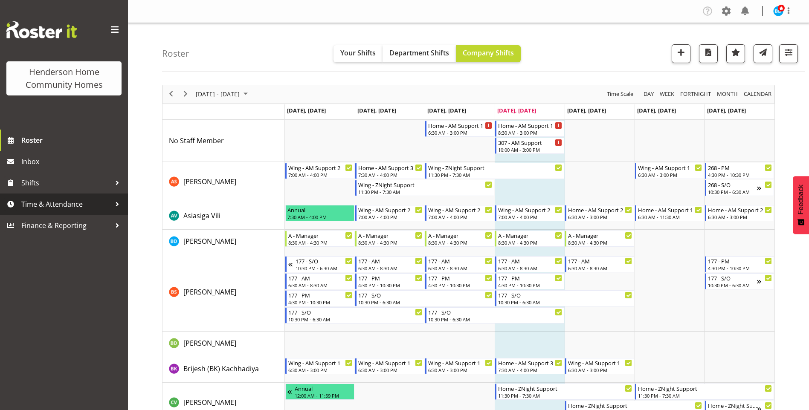
click at [56, 207] on span "Time & Attendance" at bounding box center [66, 204] width 90 height 13
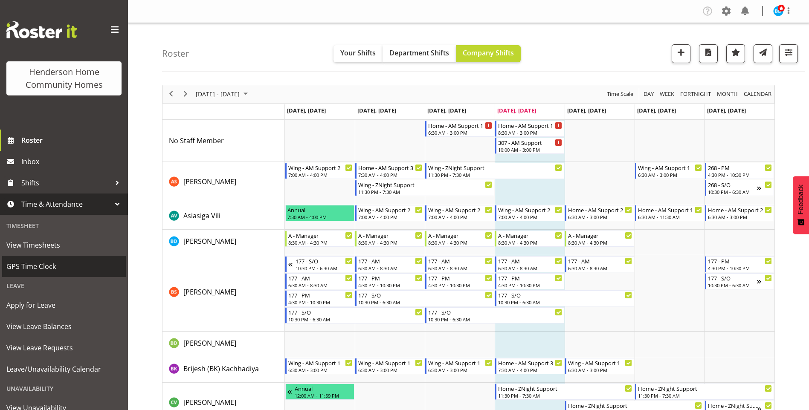
click at [40, 269] on span "GPS Time Clock" at bounding box center [63, 266] width 115 height 13
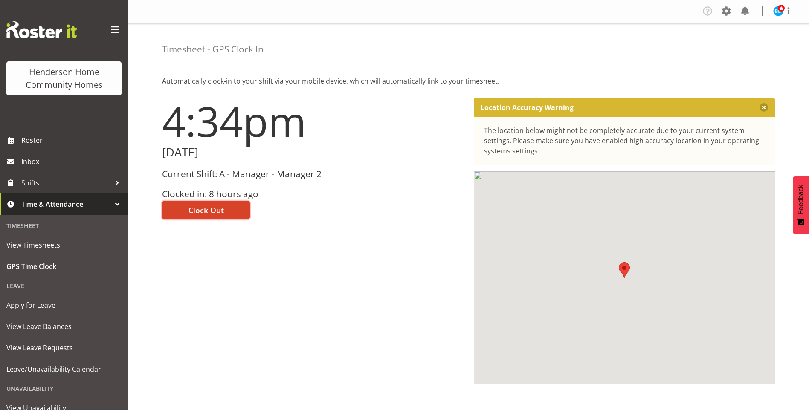
click at [204, 207] on span "Clock Out" at bounding box center [206, 210] width 35 height 11
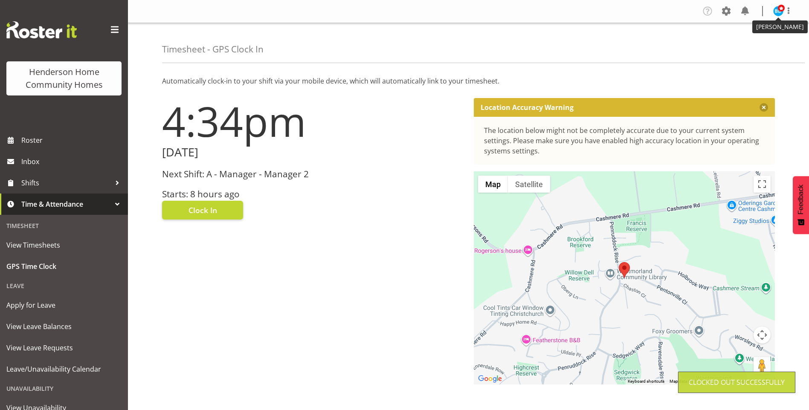
click at [782, 13] on img at bounding box center [779, 11] width 10 height 10
click at [739, 44] on link "Log Out" at bounding box center [753, 44] width 82 height 15
